Goal: Transaction & Acquisition: Purchase product/service

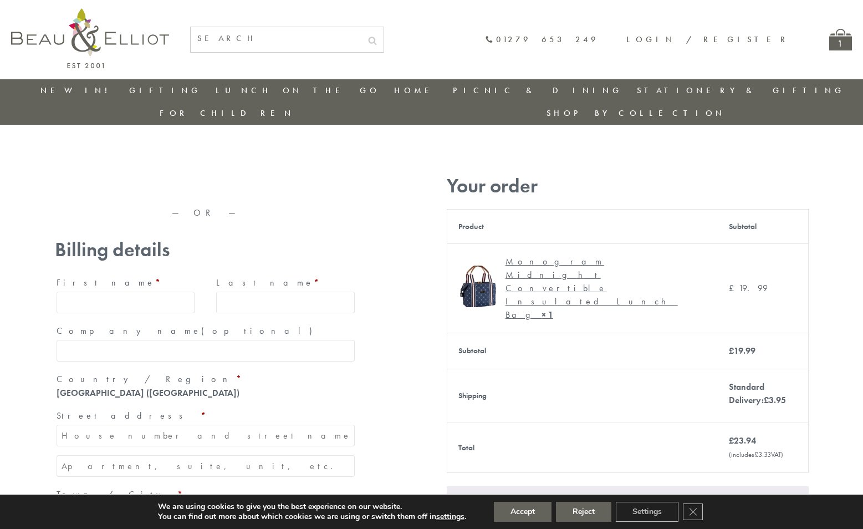
type input "[EMAIL_ADDRESS][DOMAIN_NAME]"
type input "[PERSON_NAME]"
type input "23, [GEOGRAPHIC_DATA], [GEOGRAPHIC_DATA]"
type input "[GEOGRAPHIC_DATA]"
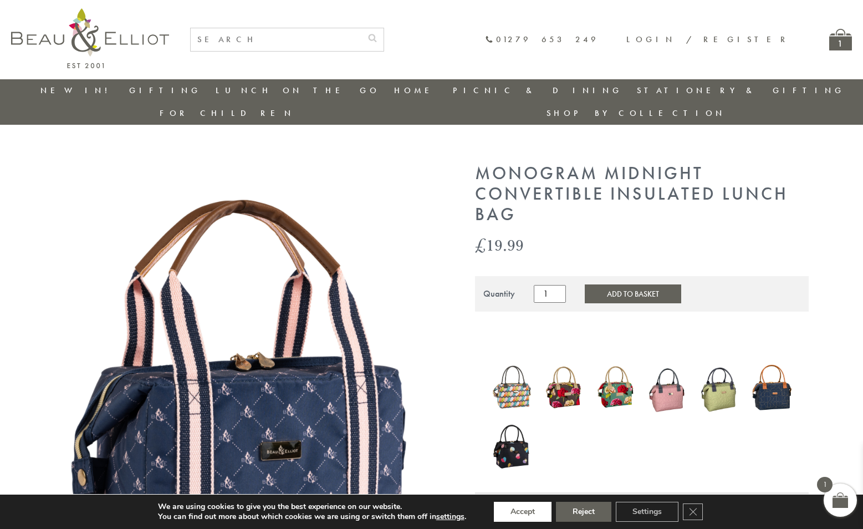
click at [523, 512] on button "Accept" at bounding box center [523, 512] width 58 height 20
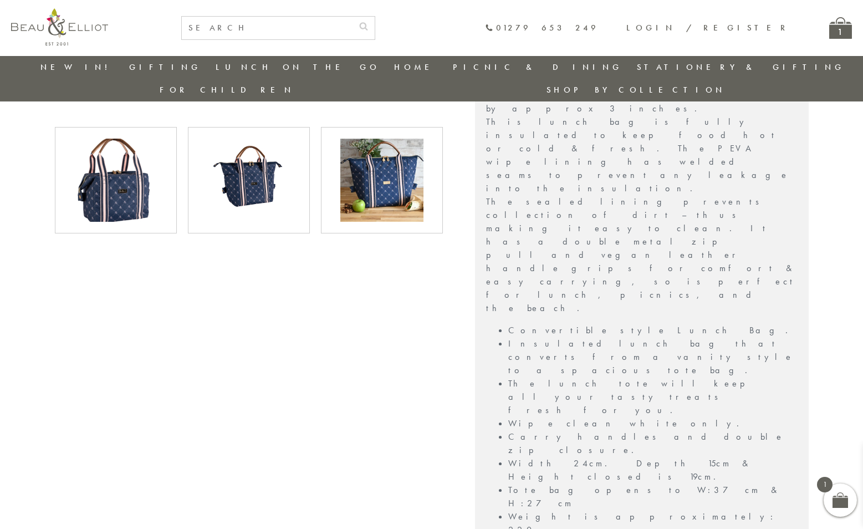
scroll to position [529, 0]
